Goal: Transaction & Acquisition: Purchase product/service

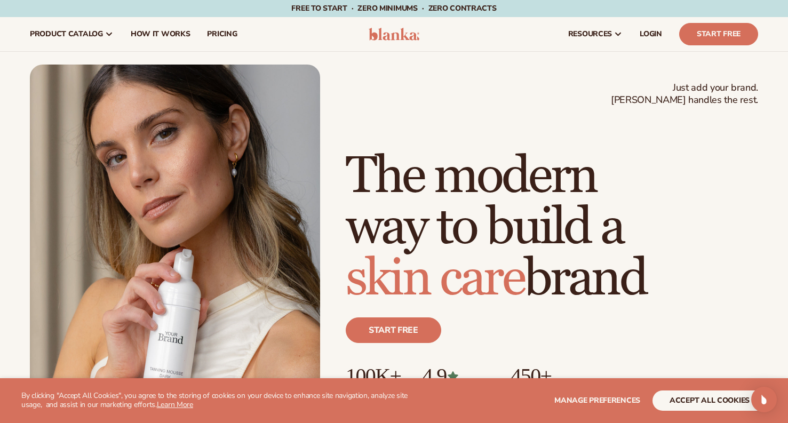
click at [723, 399] on button "accept all cookies" at bounding box center [709, 400] width 114 height 20
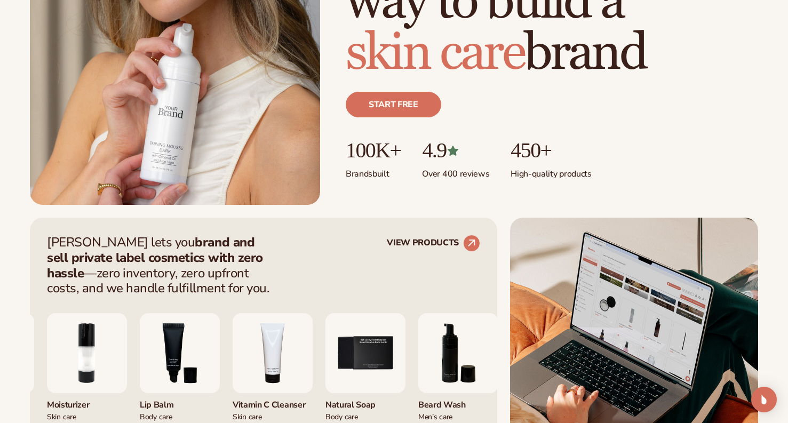
scroll to position [227, 0]
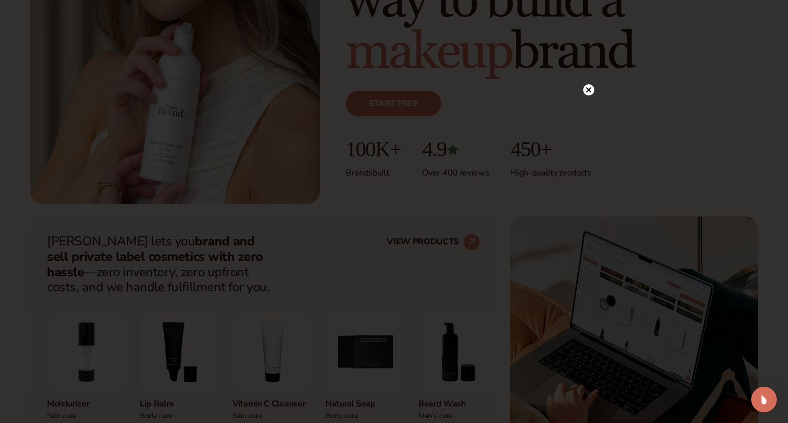
click at [588, 92] on circle at bounding box center [588, 89] width 11 height 11
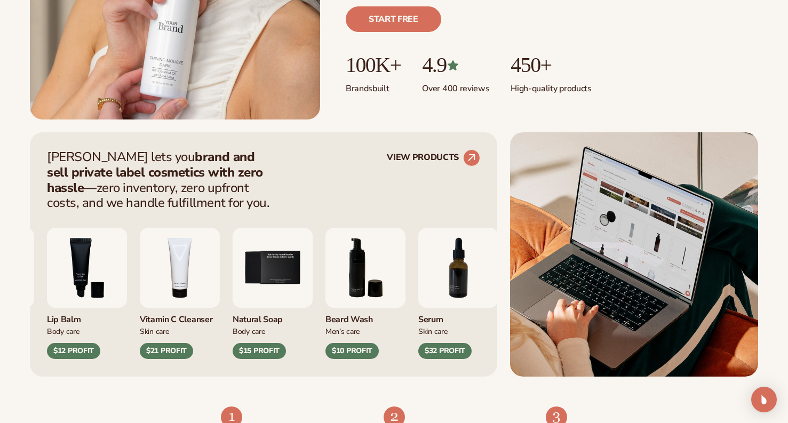
scroll to position [325, 0]
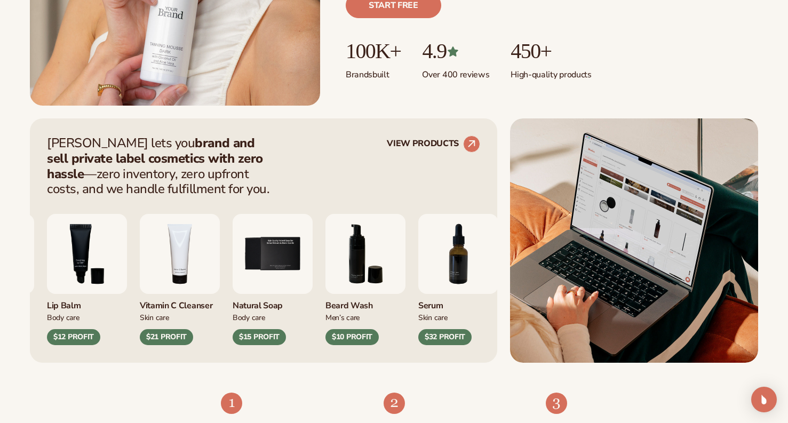
click at [127, 270] on img "3 / 9" at bounding box center [87, 254] width 80 height 80
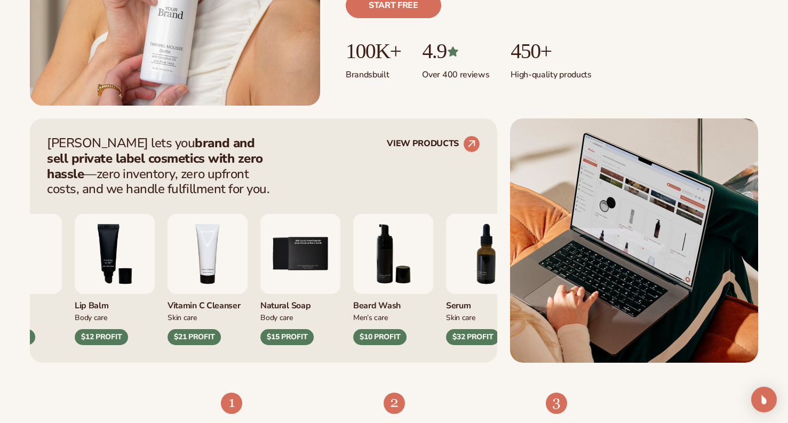
click at [116, 269] on img "3 / 9" at bounding box center [115, 254] width 80 height 80
click at [466, 145] on circle at bounding box center [471, 143] width 23 height 23
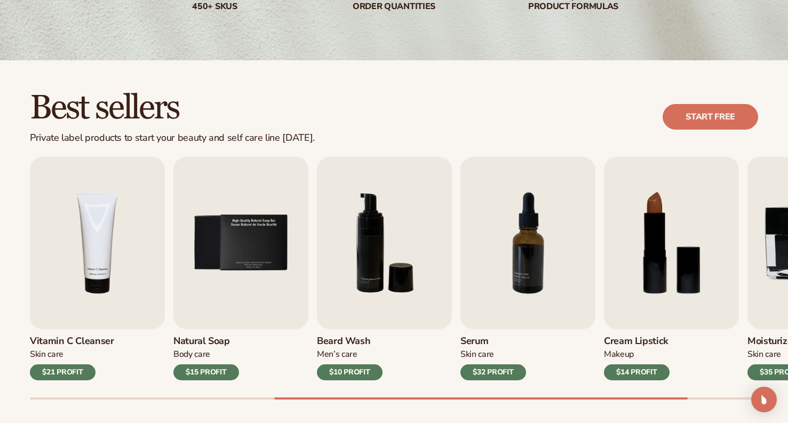
scroll to position [227, 0]
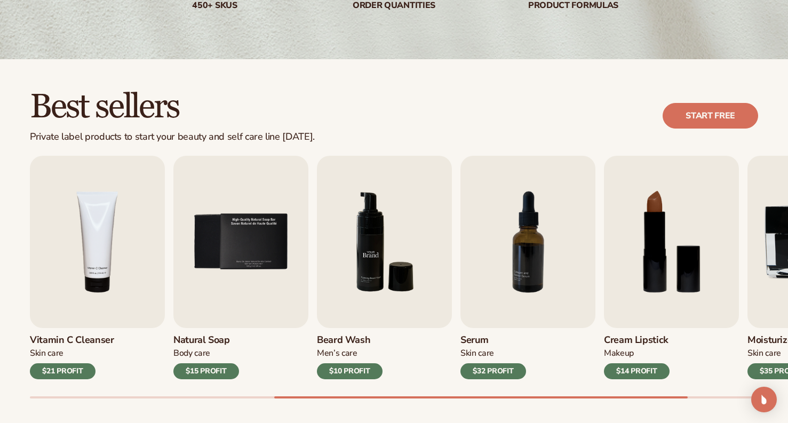
click at [401, 218] on img "6 / 9" at bounding box center [384, 242] width 135 height 172
click at [359, 366] on div "$10 PROFIT" at bounding box center [350, 371] width 66 height 16
click at [366, 292] on img "6 / 9" at bounding box center [384, 242] width 135 height 172
click at [359, 267] on img "6 / 9" at bounding box center [384, 242] width 135 height 172
click at [373, 250] on img "6 / 9" at bounding box center [384, 242] width 135 height 172
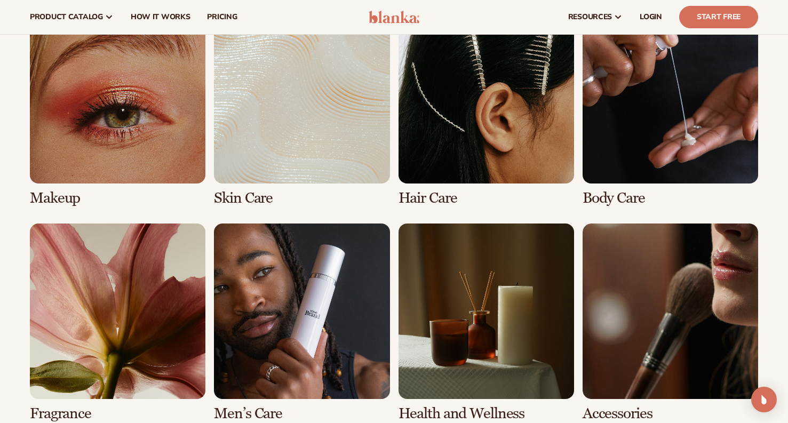
scroll to position [783, 0]
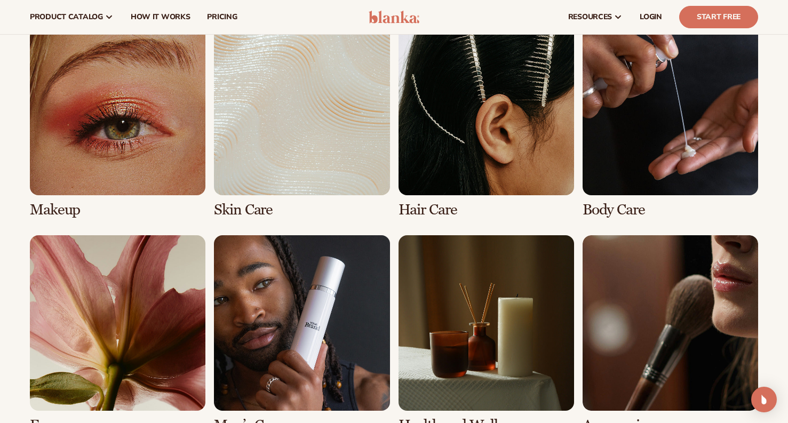
click at [165, 180] on link "1 / 8" at bounding box center [117, 119] width 175 height 198
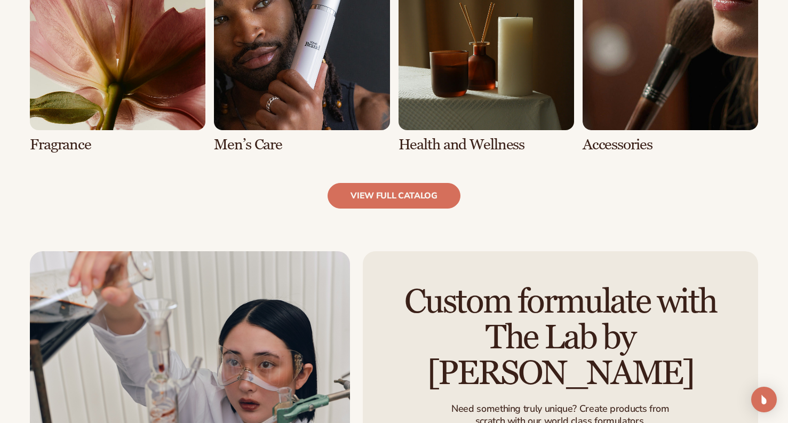
scroll to position [1079, 0]
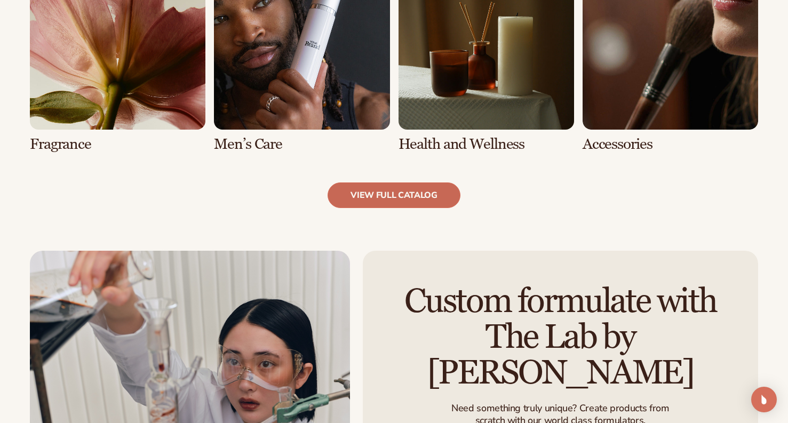
click at [375, 198] on link "view full catalog" at bounding box center [393, 195] width 133 height 26
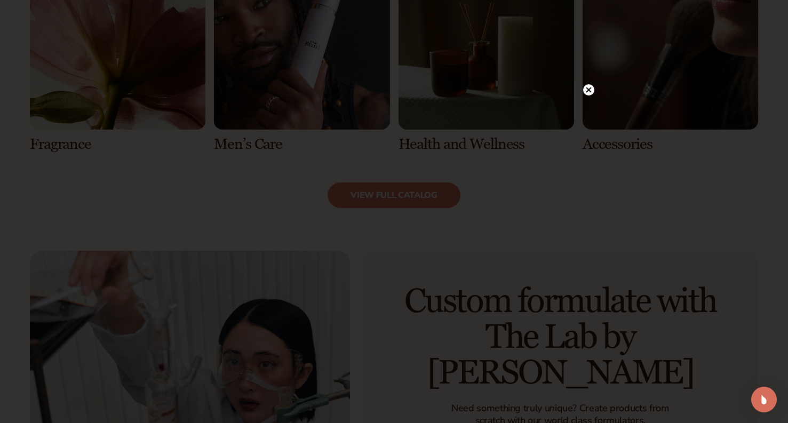
click at [587, 86] on circle at bounding box center [588, 89] width 11 height 11
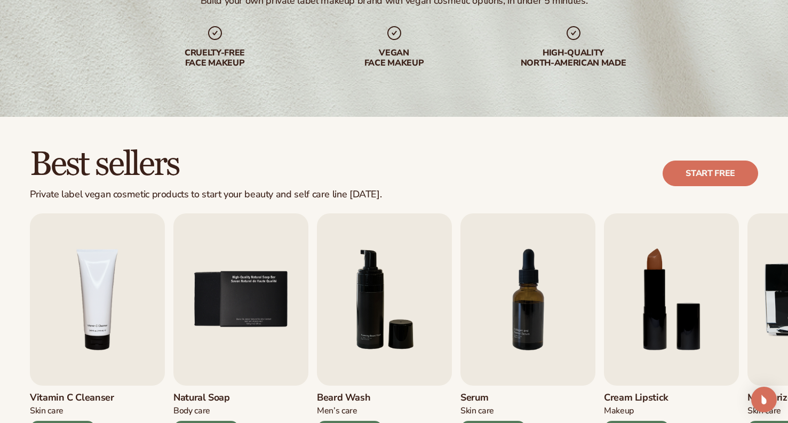
scroll to position [210, 0]
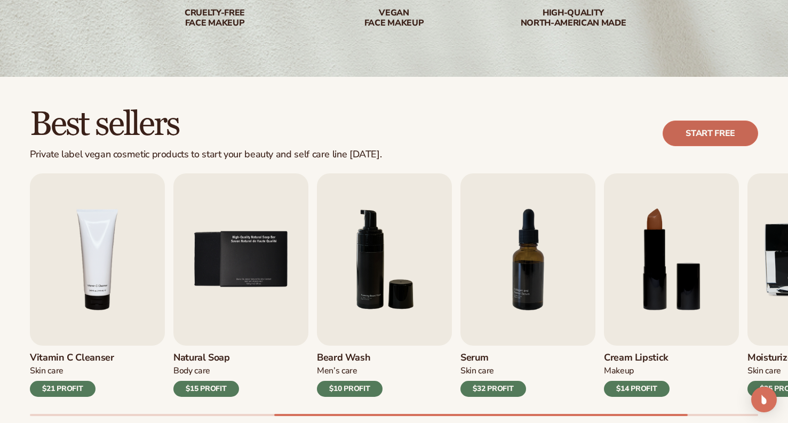
click at [686, 130] on link "Start free" at bounding box center [709, 134] width 95 height 26
